Goal: Task Accomplishment & Management: Complete application form

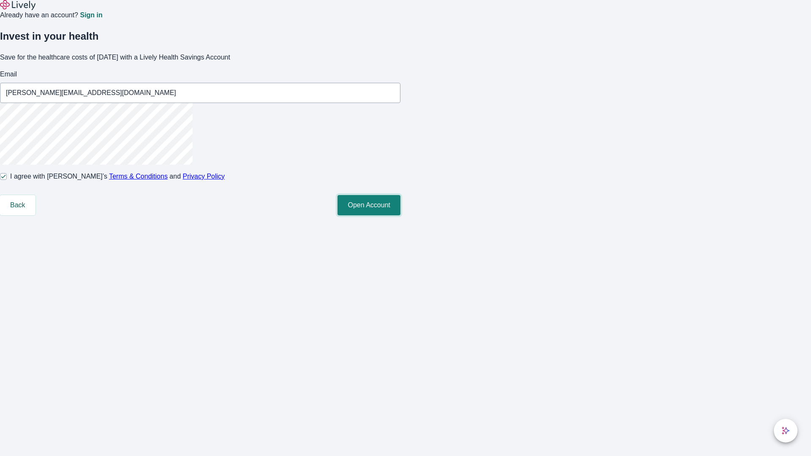
click at [400, 215] on button "Open Account" at bounding box center [369, 205] width 63 height 20
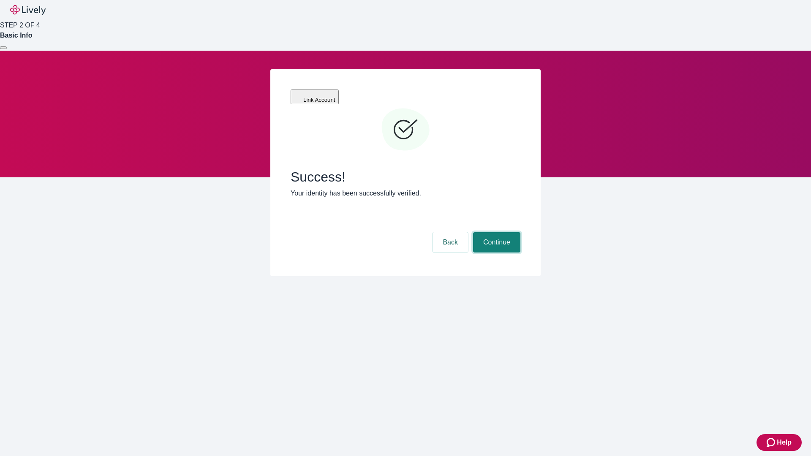
click at [496, 232] on button "Continue" at bounding box center [496, 242] width 47 height 20
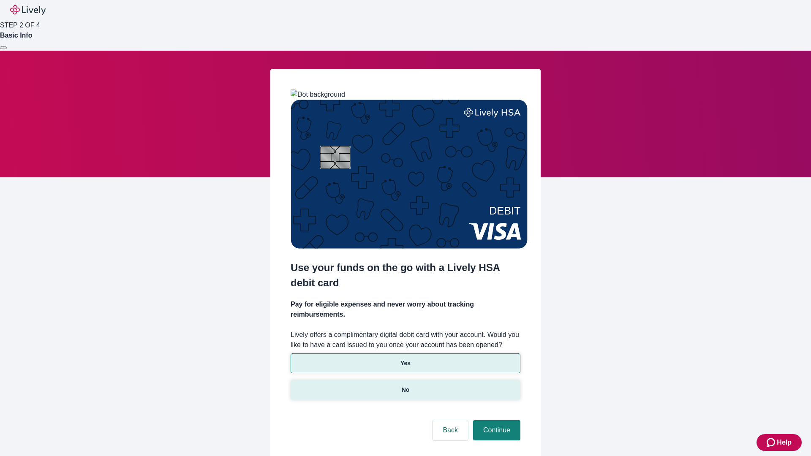
click at [405, 386] on p "No" at bounding box center [406, 390] width 8 height 9
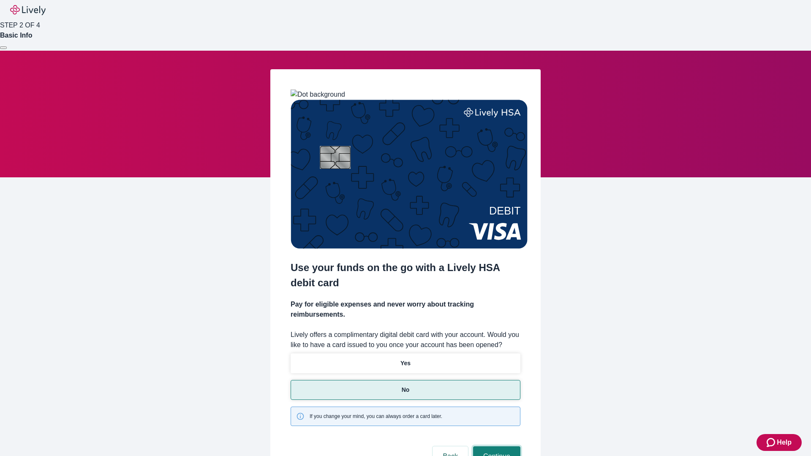
click at [496, 447] on button "Continue" at bounding box center [496, 457] width 47 height 20
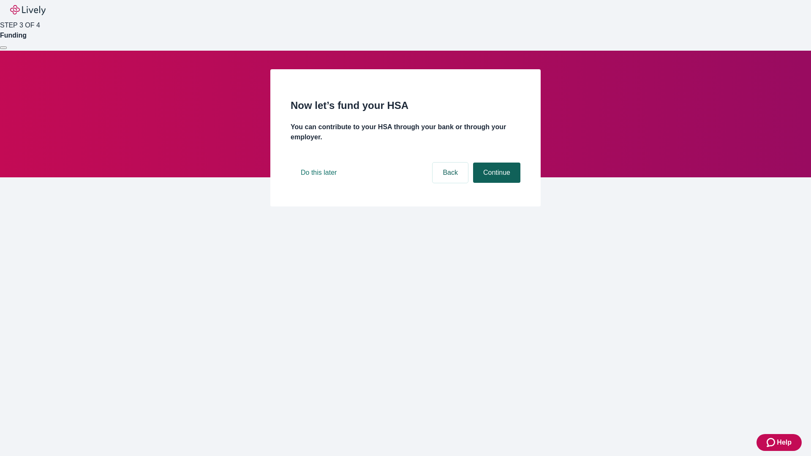
click at [496, 183] on button "Continue" at bounding box center [496, 173] width 47 height 20
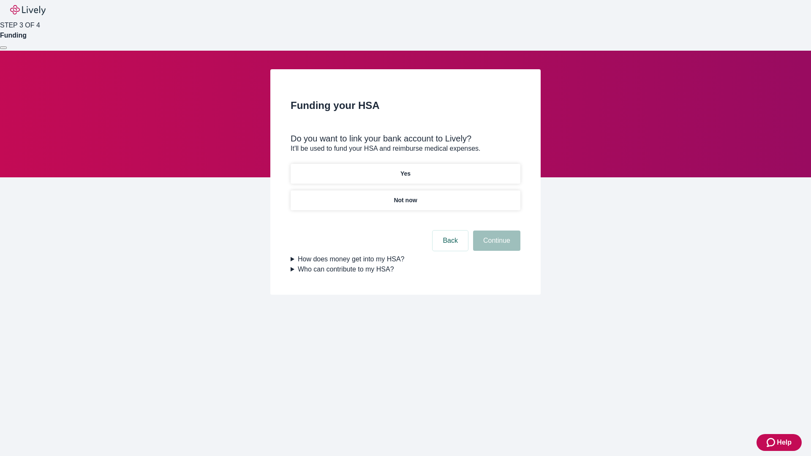
click at [405, 169] on p "Yes" at bounding box center [405, 173] width 10 height 9
click at [496, 231] on button "Continue" at bounding box center [496, 241] width 47 height 20
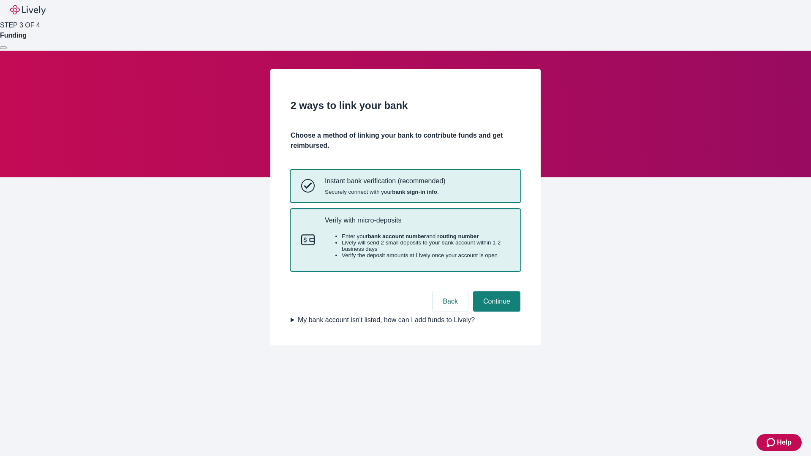
click at [417, 224] on p "Verify with micro-deposits" at bounding box center [417, 220] width 185 height 8
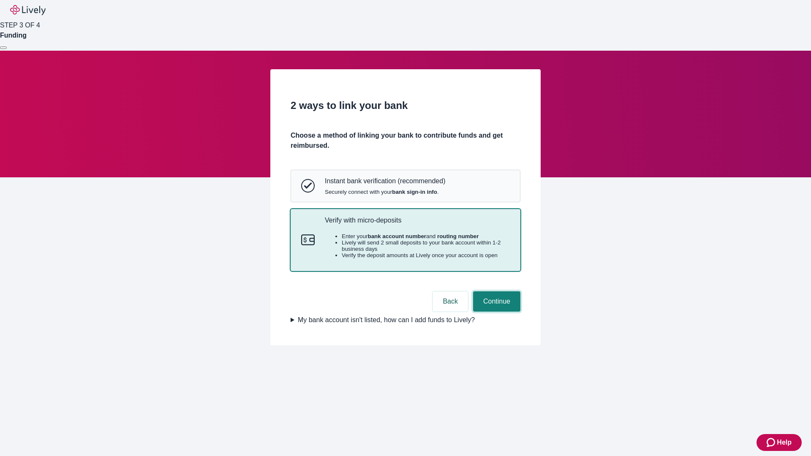
click at [496, 312] on button "Continue" at bounding box center [496, 301] width 47 height 20
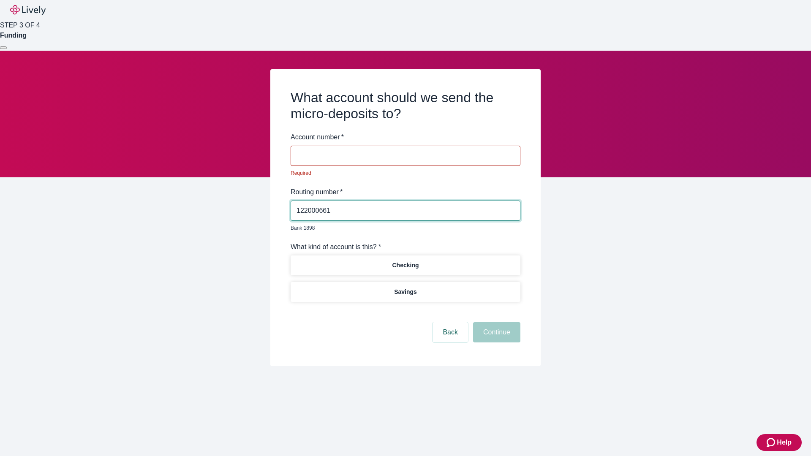
type input "122000661"
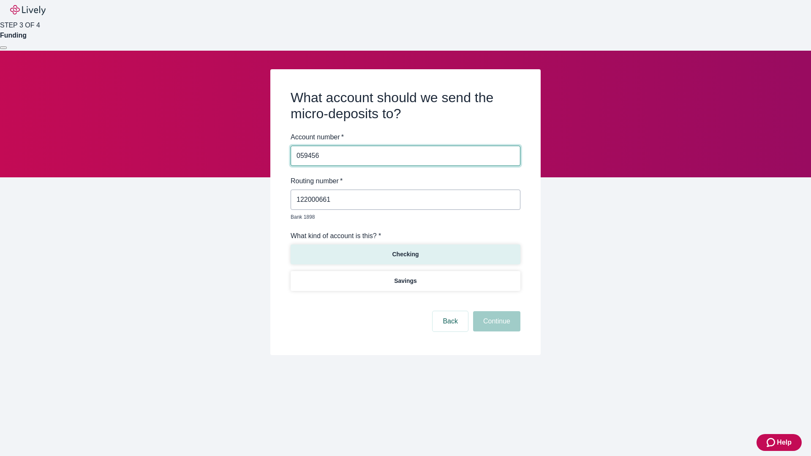
type input "059456"
click at [405, 250] on p "Checking" at bounding box center [405, 254] width 27 height 9
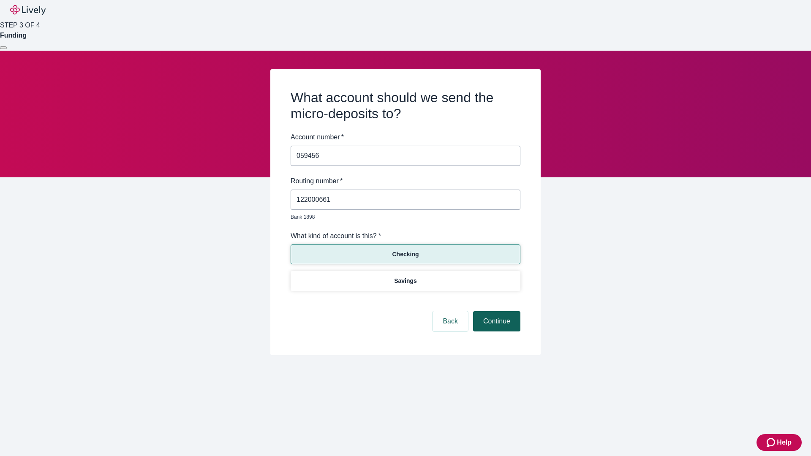
click at [496, 312] on button "Continue" at bounding box center [496, 321] width 47 height 20
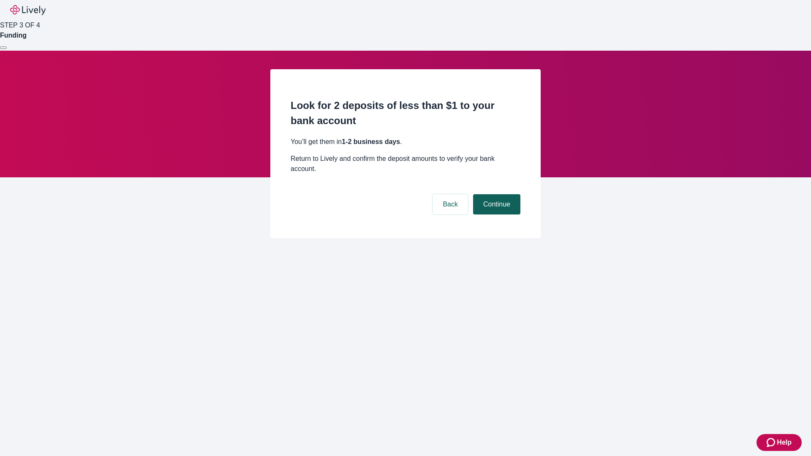
click at [496, 194] on button "Continue" at bounding box center [496, 204] width 47 height 20
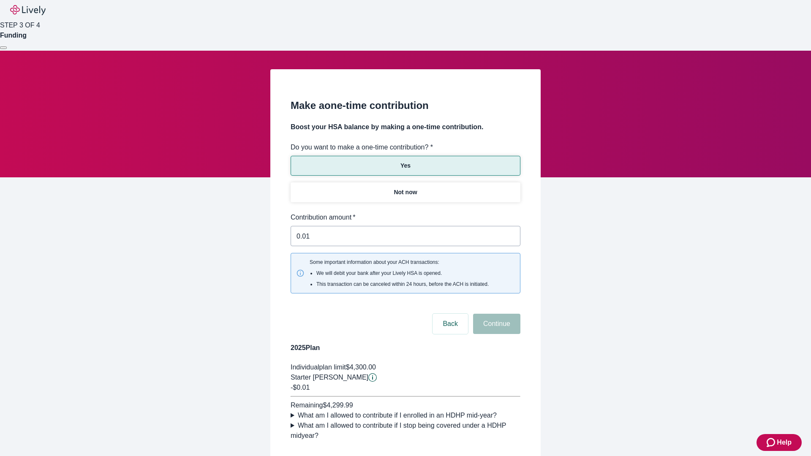
type input "0.01"
click at [496, 314] on button "Continue" at bounding box center [496, 324] width 47 height 20
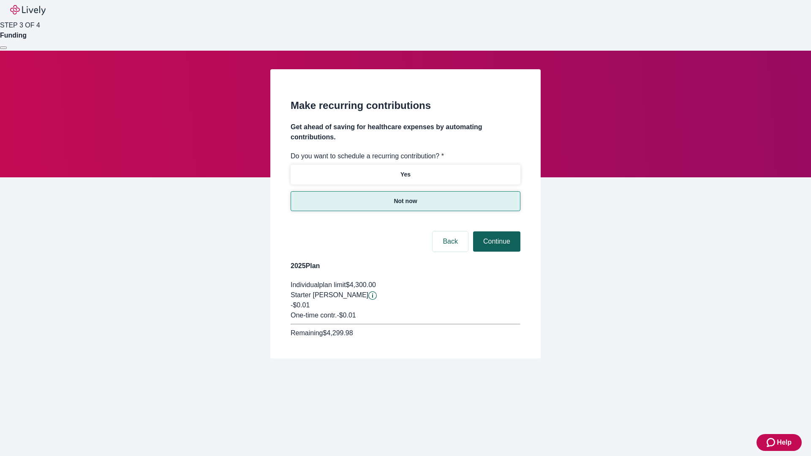
click at [496, 231] on button "Continue" at bounding box center [496, 241] width 47 height 20
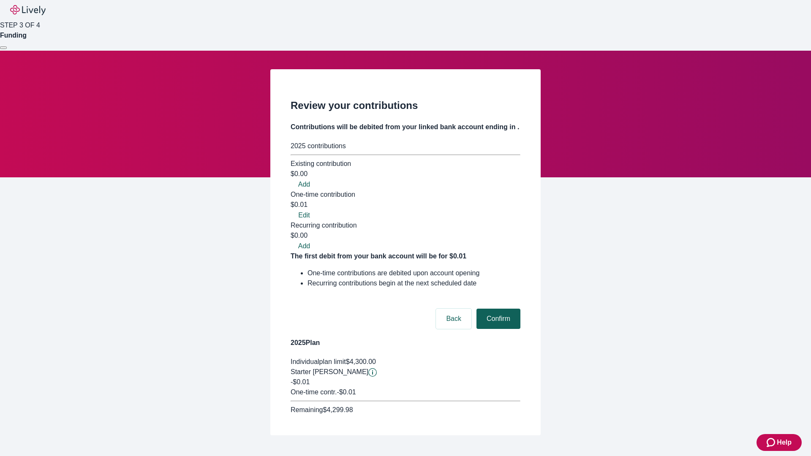
click at [497, 309] on button "Confirm" at bounding box center [499, 319] width 44 height 20
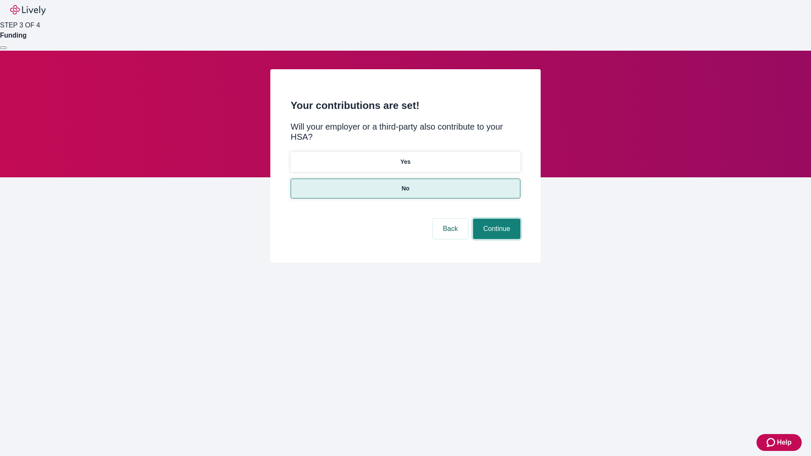
click at [496, 219] on button "Continue" at bounding box center [496, 229] width 47 height 20
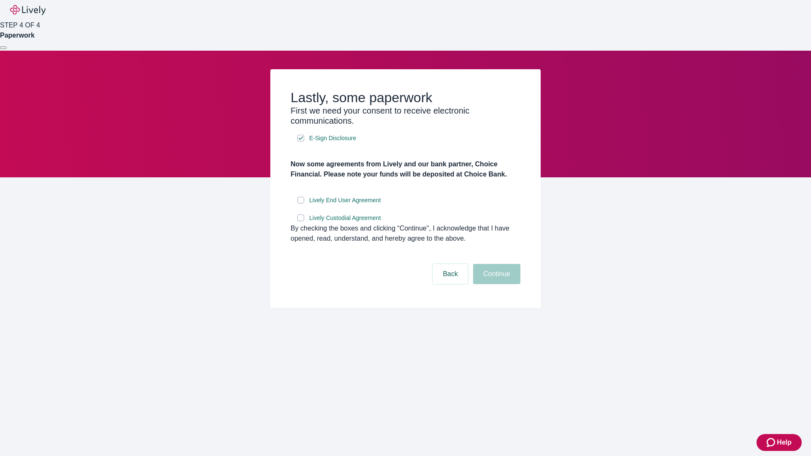
click at [301, 204] on input "Lively End User Agreement" at bounding box center [300, 200] width 7 height 7
checkbox input "true"
click at [301, 221] on input "Lively Custodial Agreement" at bounding box center [300, 218] width 7 height 7
checkbox input "true"
click at [496, 284] on button "Continue" at bounding box center [496, 274] width 47 height 20
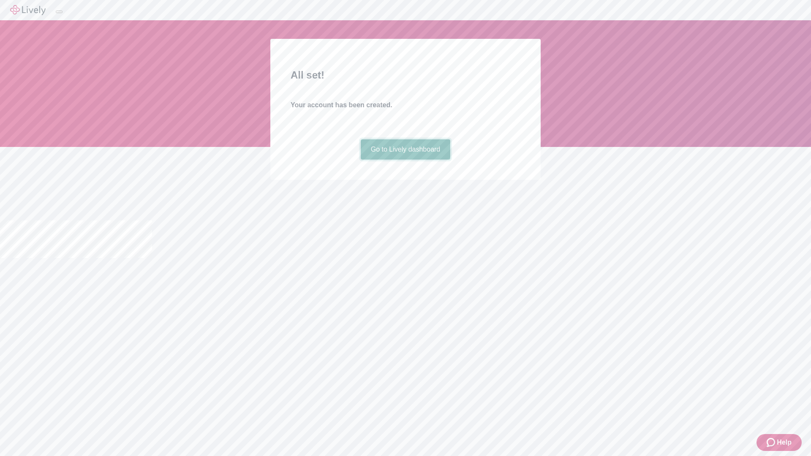
click at [405, 160] on link "Go to Lively dashboard" at bounding box center [406, 149] width 90 height 20
